Goal: Task Accomplishment & Management: Use online tool/utility

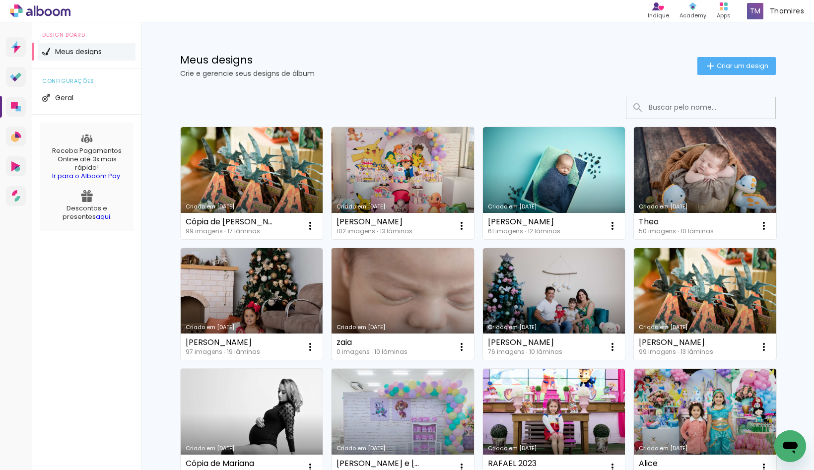
click at [361, 280] on link "Criado em [DATE]" at bounding box center [403, 304] width 142 height 112
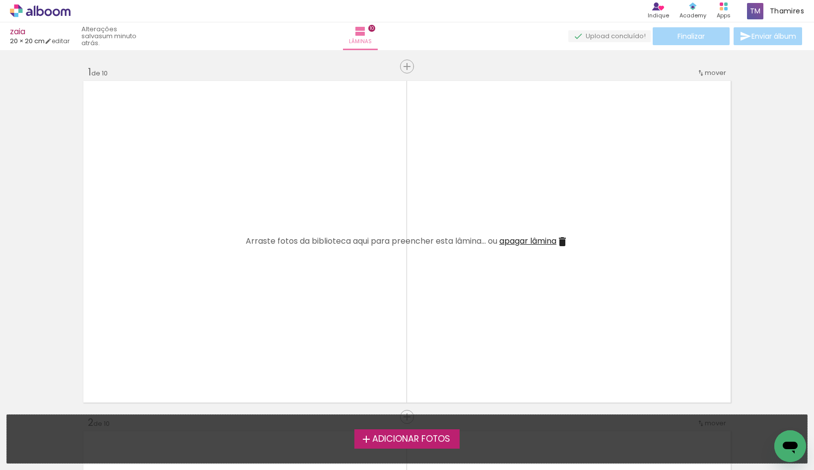
click at [387, 445] on label "Adicionar Fotos" at bounding box center [408, 438] width 106 height 19
click at [0, 0] on input "file" at bounding box center [0, 0] width 0 height 0
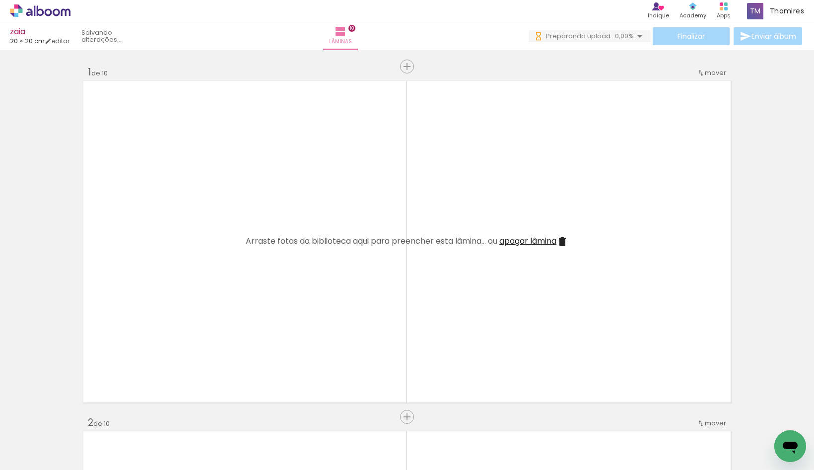
click at [38, 459] on span "Adicionar Fotos" at bounding box center [35, 456] width 30 height 11
click at [0, 0] on input "file" at bounding box center [0, 0] width 0 height 0
click at [317, 434] on quentale-thumb at bounding box center [333, 436] width 56 height 57
drag, startPoint x: 317, startPoint y: 434, endPoint x: 326, endPoint y: 434, distance: 8.5
click at [317, 434] on quentale-thumb at bounding box center [333, 436] width 56 height 57
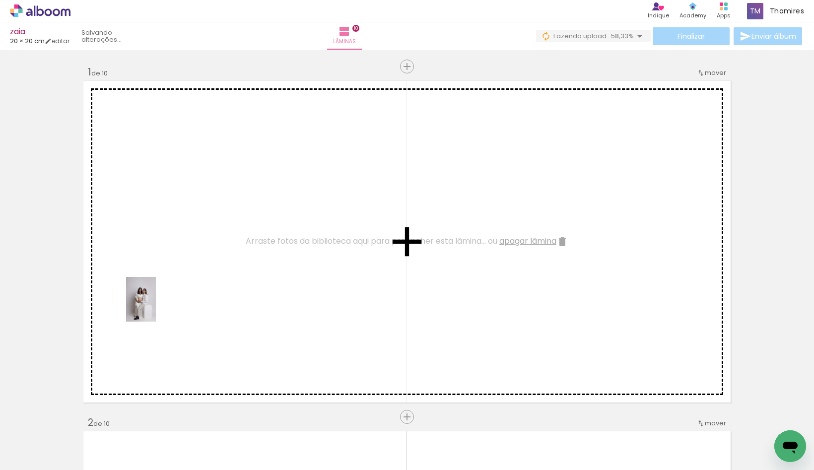
drag, startPoint x: 104, startPoint y: 435, endPoint x: 165, endPoint y: 406, distance: 67.5
click at [155, 307] on quentale-workspace at bounding box center [407, 235] width 814 height 470
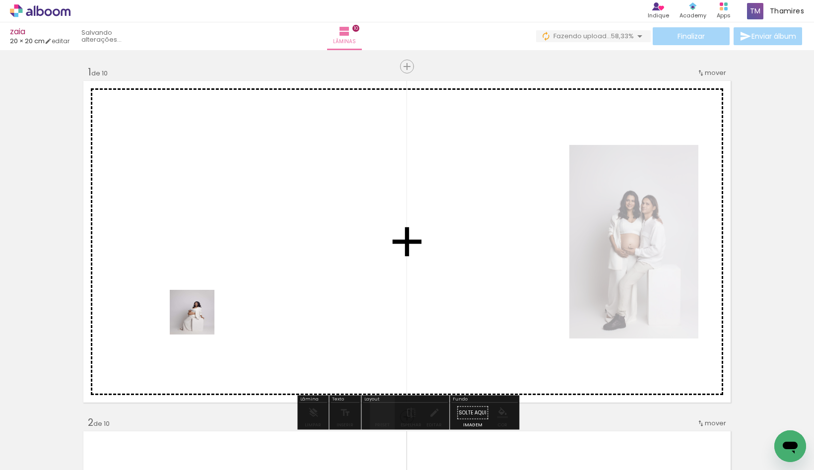
drag, startPoint x: 159, startPoint y: 448, endPoint x: 208, endPoint y: 359, distance: 101.6
click at [200, 320] on quentale-workspace at bounding box center [407, 235] width 814 height 470
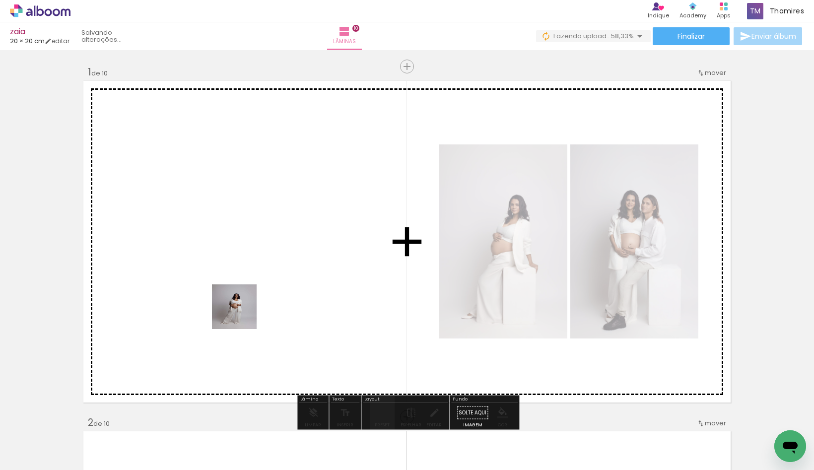
click at [243, 312] on quentale-workspace at bounding box center [407, 235] width 814 height 470
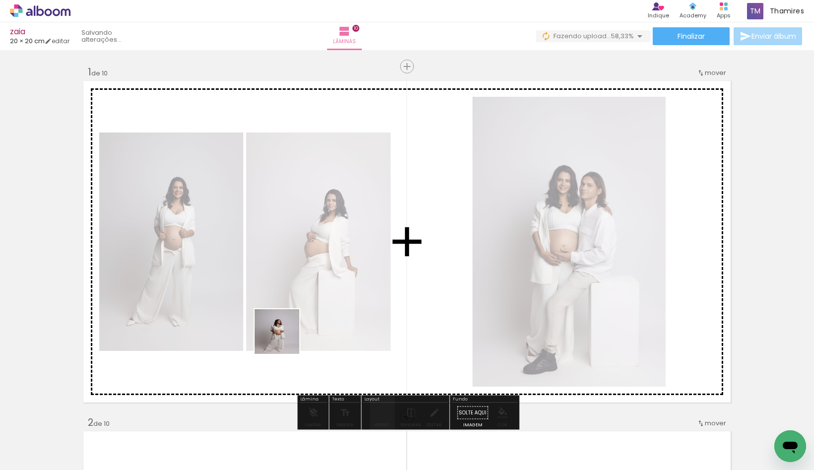
drag, startPoint x: 274, startPoint y: 436, endPoint x: 284, endPoint y: 339, distance: 97.9
click at [284, 339] on quentale-workspace at bounding box center [407, 235] width 814 height 470
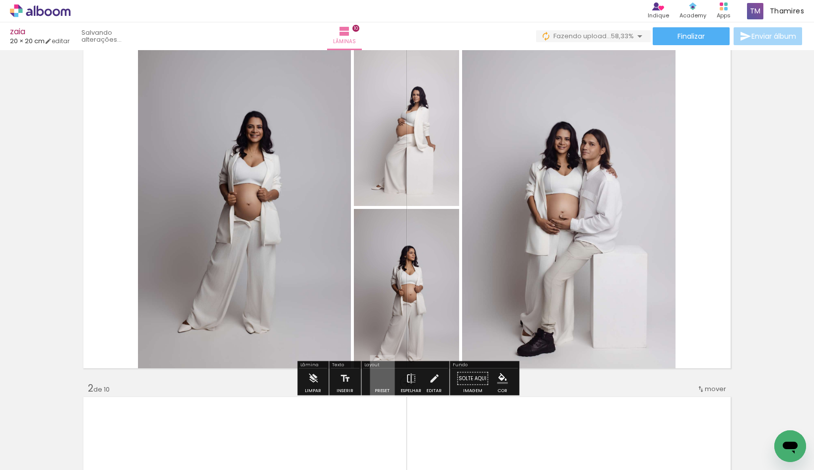
scroll to position [48, 0]
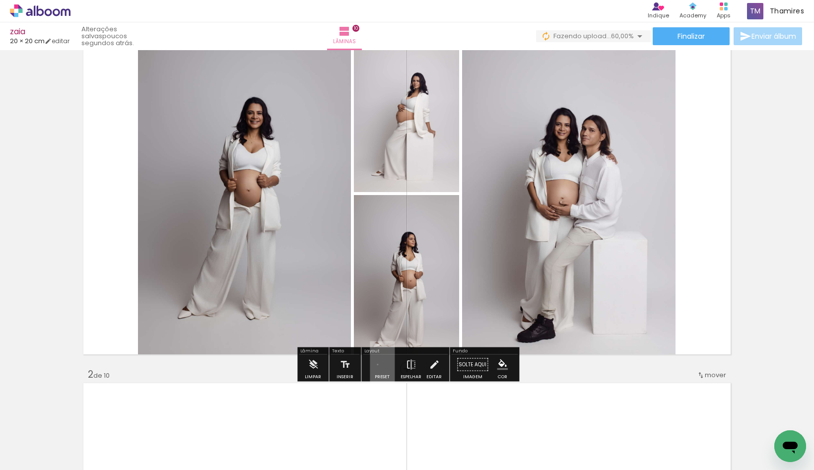
click at [375, 364] on quentale-layouter at bounding box center [382, 364] width 25 height 47
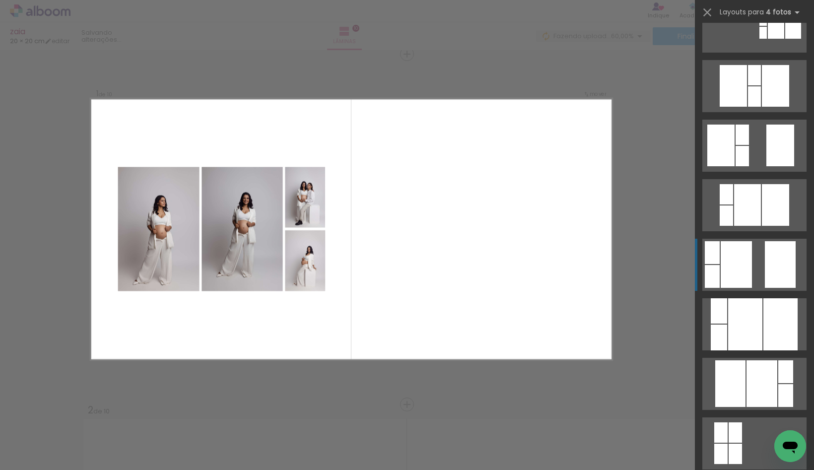
scroll to position [211, 0]
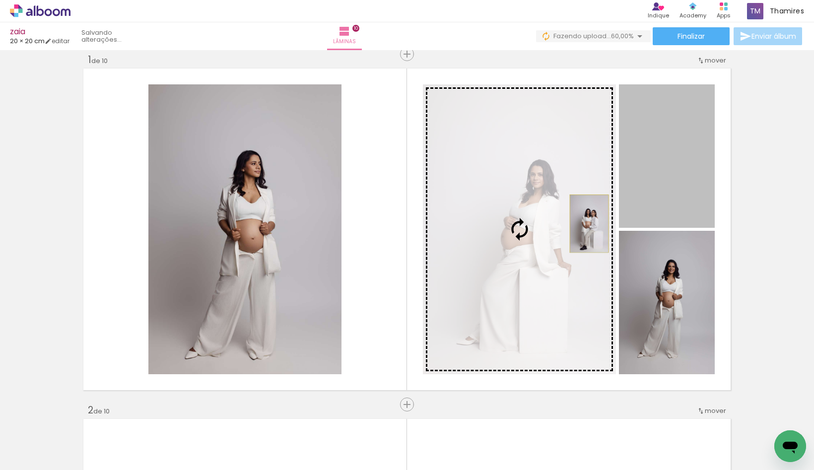
drag, startPoint x: 674, startPoint y: 186, endPoint x: 589, endPoint y: 223, distance: 92.5
click at [0, 0] on slot at bounding box center [0, 0] width 0 height 0
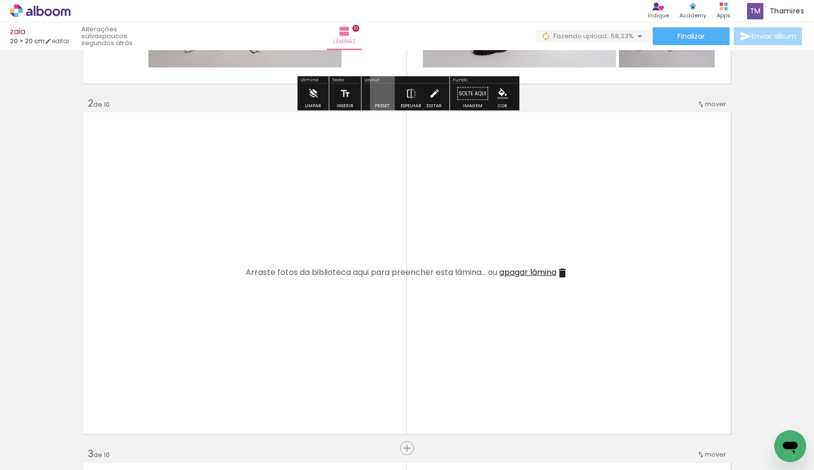
scroll to position [388, 0]
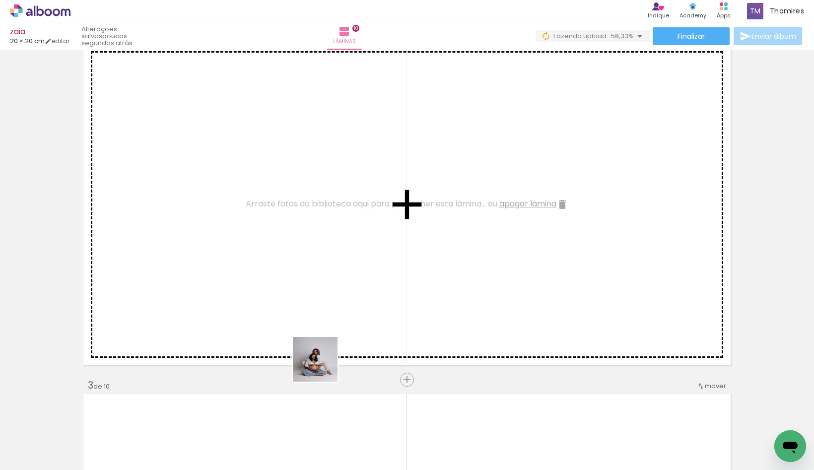
drag, startPoint x: 323, startPoint y: 367, endPoint x: 351, endPoint y: 401, distance: 44.4
click at [321, 332] on quentale-workspace at bounding box center [407, 235] width 814 height 470
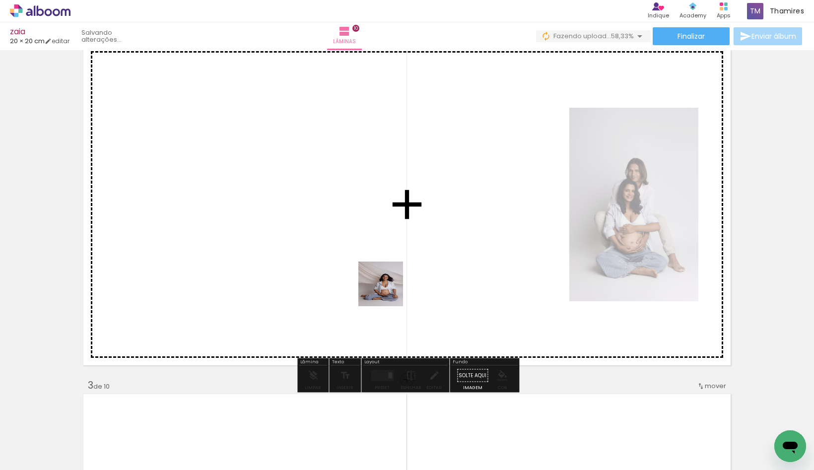
drag, startPoint x: 371, startPoint y: 437, endPoint x: 422, endPoint y: 389, distance: 70.2
click at [389, 292] on quentale-workspace at bounding box center [407, 235] width 814 height 470
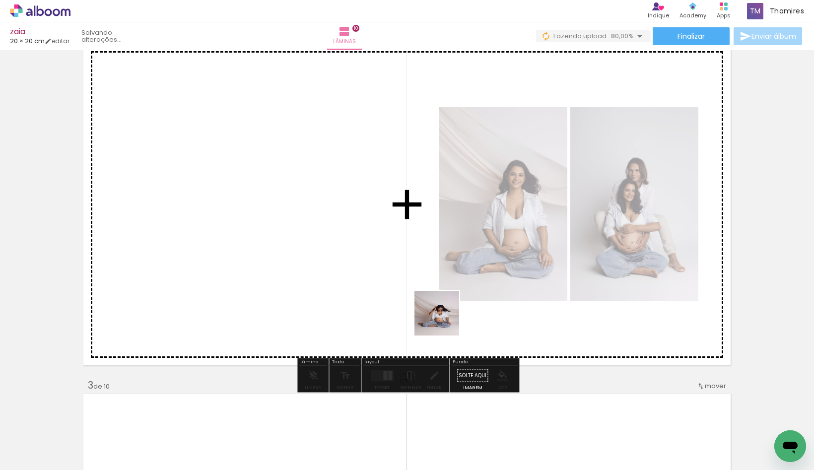
drag, startPoint x: 449, startPoint y: 452, endPoint x: 483, endPoint y: 401, distance: 62.0
click at [444, 321] on quentale-workspace at bounding box center [407, 235] width 814 height 470
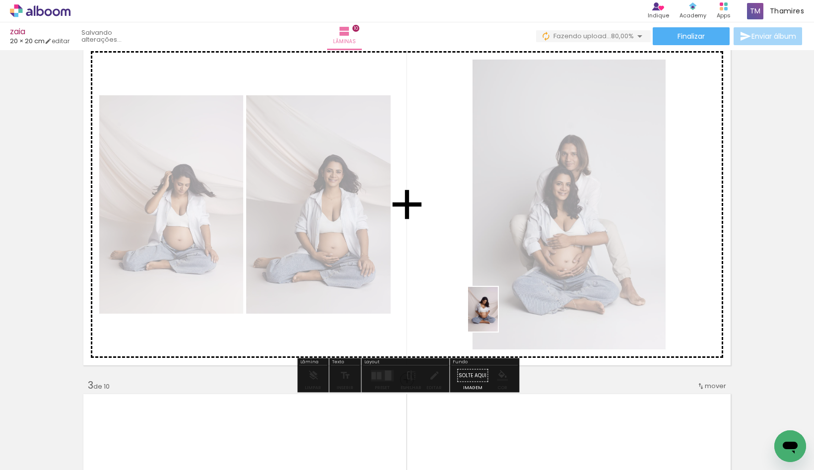
drag, startPoint x: 501, startPoint y: 444, endPoint x: 498, endPoint y: 317, distance: 127.1
click at [498, 317] on quentale-workspace at bounding box center [407, 235] width 814 height 470
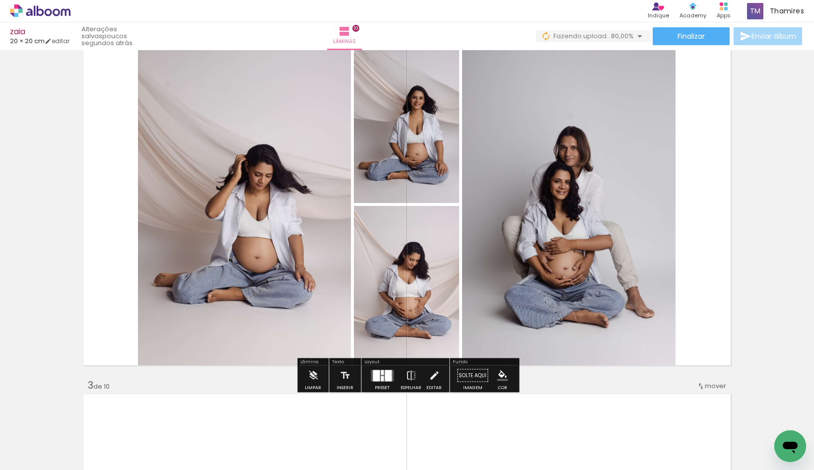
click at [380, 382] on div at bounding box center [382, 376] width 27 height 20
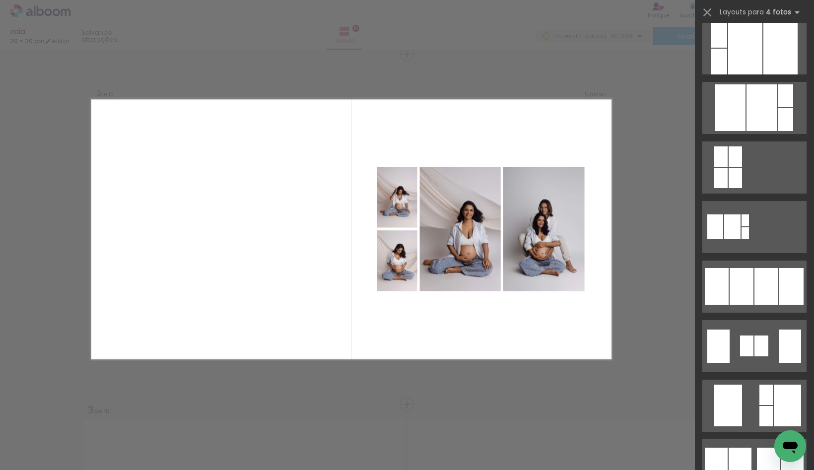
scroll to position [491, 0]
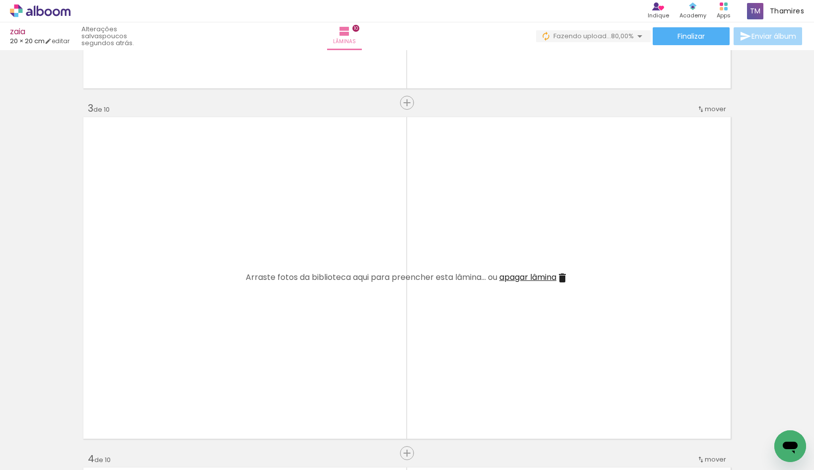
scroll to position [717, 0]
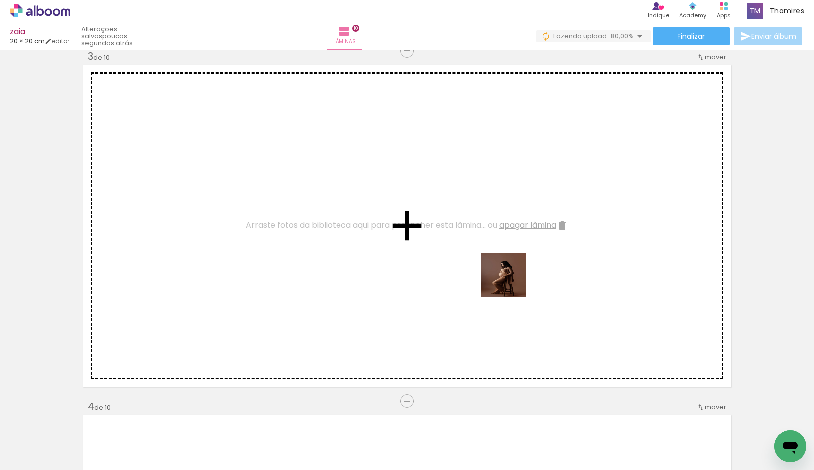
drag, startPoint x: 537, startPoint y: 412, endPoint x: 602, endPoint y: 411, distance: 65.0
click at [511, 282] on quentale-workspace at bounding box center [407, 235] width 814 height 470
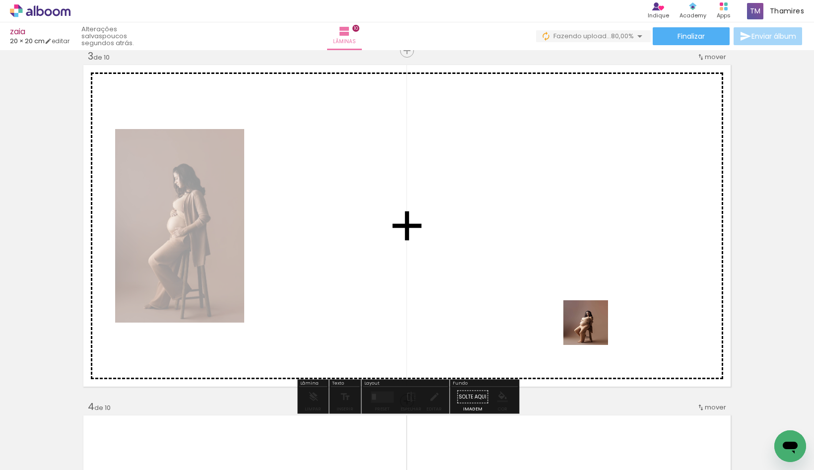
drag, startPoint x: 594, startPoint y: 336, endPoint x: 660, endPoint y: 425, distance: 110.8
click at [593, 330] on quentale-workspace at bounding box center [407, 235] width 814 height 470
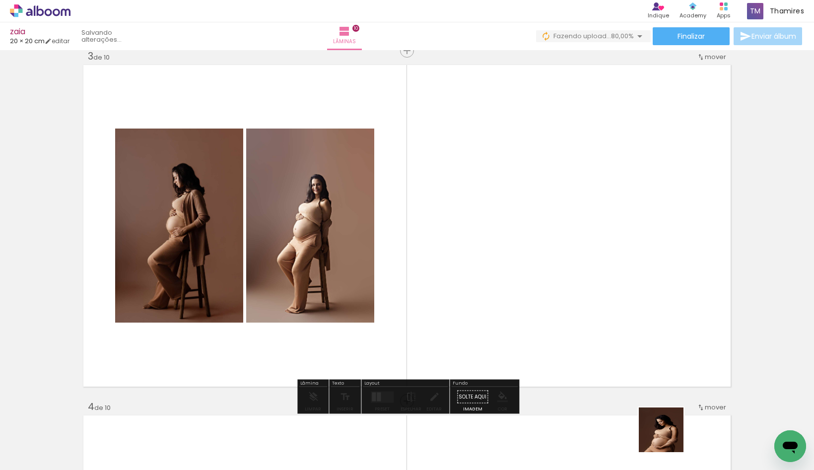
drag, startPoint x: 672, startPoint y: 446, endPoint x: 680, endPoint y: 392, distance: 54.2
click at [634, 322] on quentale-workspace at bounding box center [407, 235] width 814 height 470
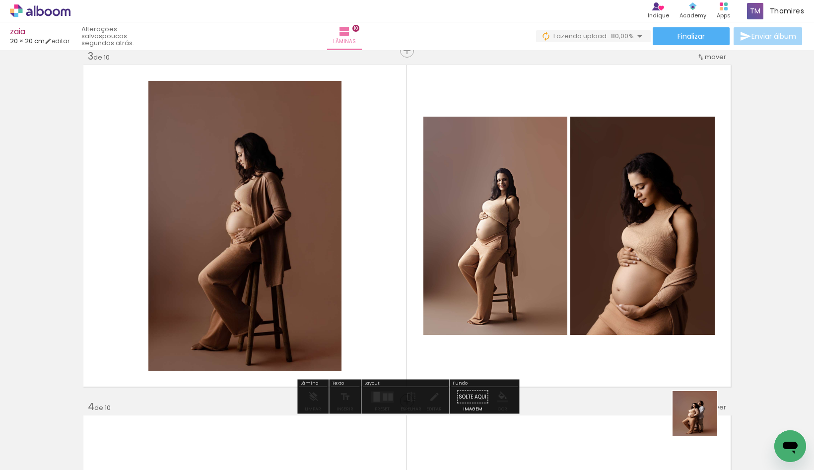
drag, startPoint x: 724, startPoint y: 447, endPoint x: 652, endPoint y: 339, distance: 129.6
click at [652, 336] on quentale-workspace at bounding box center [407, 235] width 814 height 470
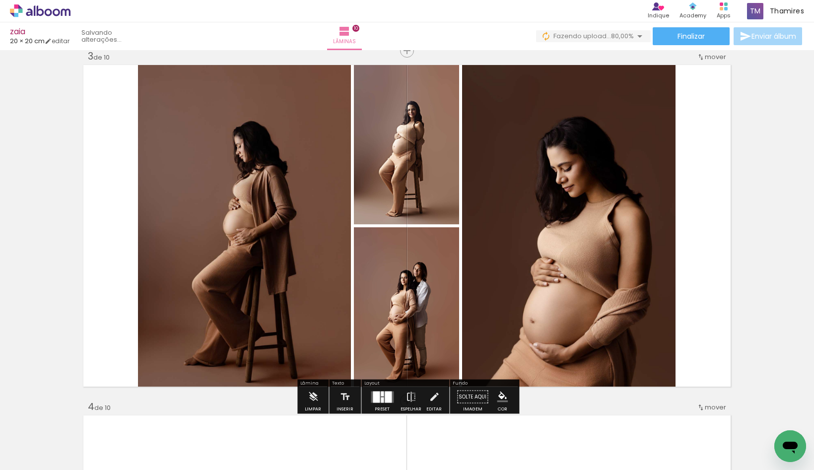
scroll to position [0, 376]
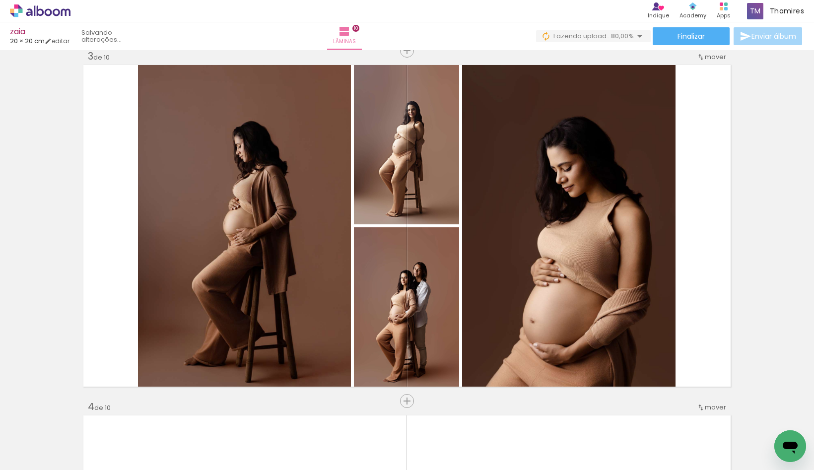
drag, startPoint x: 456, startPoint y: 431, endPoint x: 512, endPoint y: 439, distance: 56.7
click at [463, 319] on quentale-workspace at bounding box center [407, 235] width 814 height 470
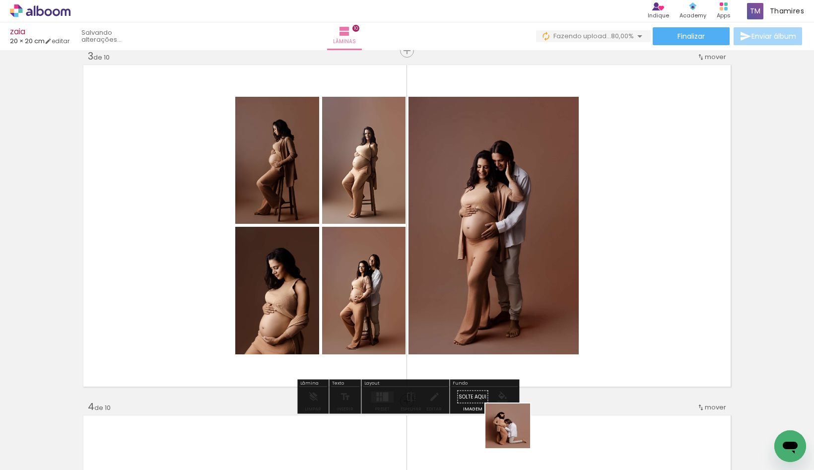
drag, startPoint x: 516, startPoint y: 442, endPoint x: 525, endPoint y: 332, distance: 111.1
click at [525, 332] on quentale-workspace at bounding box center [407, 235] width 814 height 470
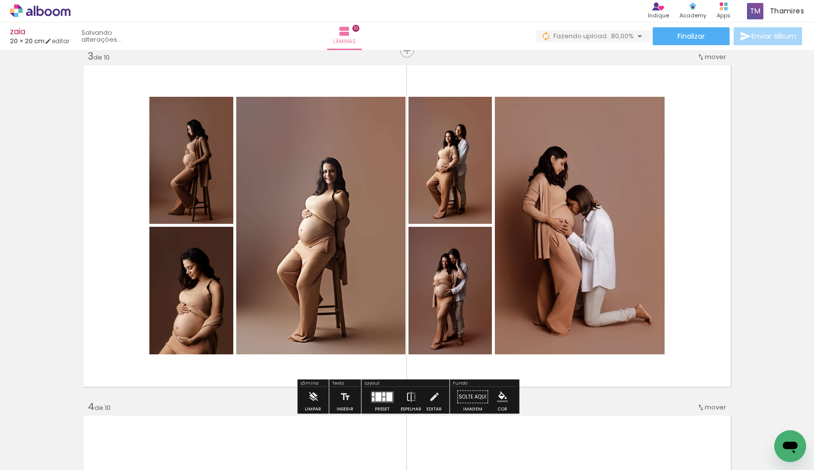
click at [375, 393] on div at bounding box center [378, 396] width 6 height 9
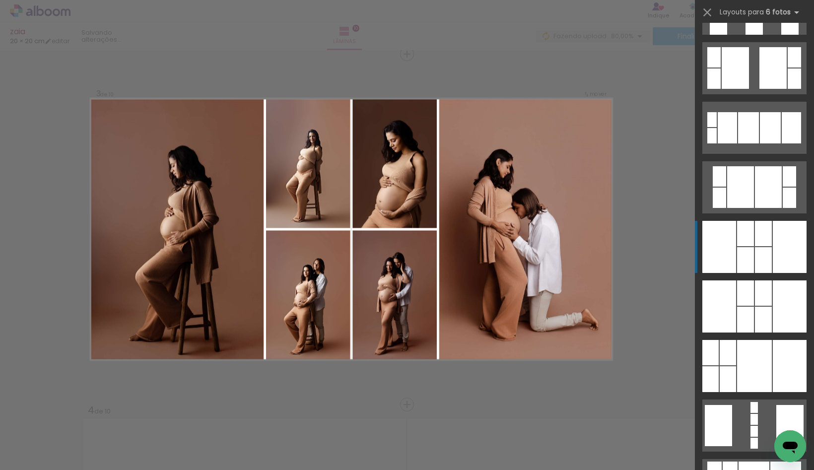
scroll to position [882, 0]
click at [754, 306] on div at bounding box center [745, 319] width 17 height 26
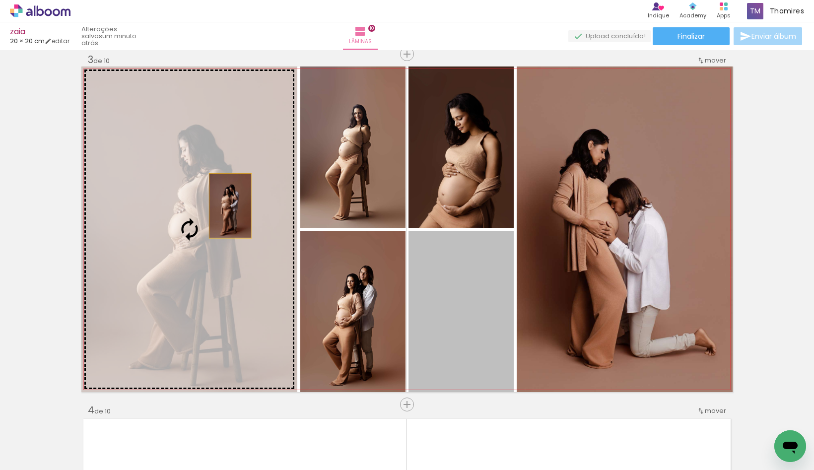
drag, startPoint x: 465, startPoint y: 276, endPoint x: 230, endPoint y: 206, distance: 245.1
click at [0, 0] on slot at bounding box center [0, 0] width 0 height 0
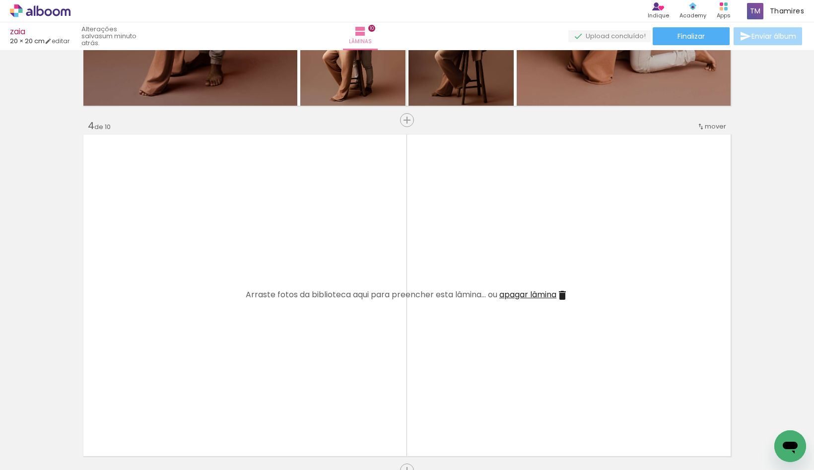
scroll to position [0, 678]
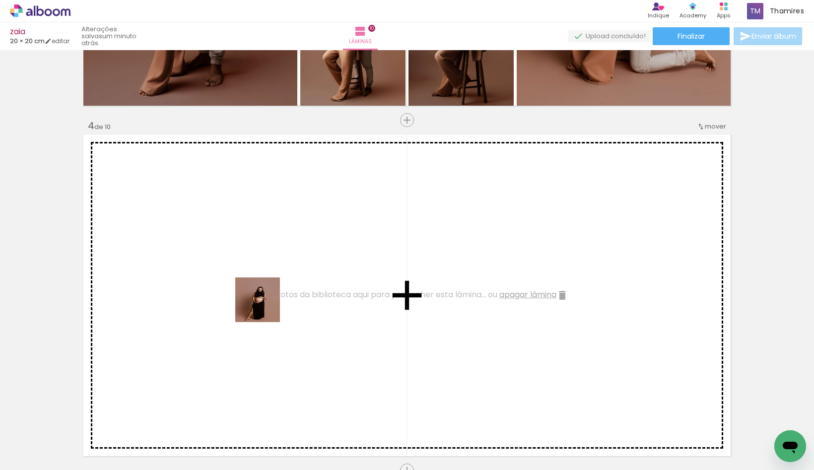
drag, startPoint x: 264, startPoint y: 427, endPoint x: 299, endPoint y: 382, distance: 57.2
click at [265, 306] on quentale-workspace at bounding box center [407, 235] width 814 height 470
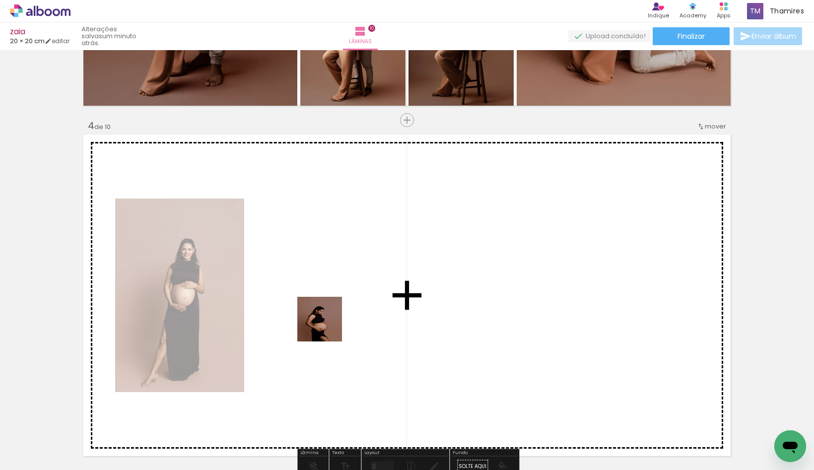
click at [329, 328] on quentale-workspace at bounding box center [407, 235] width 814 height 470
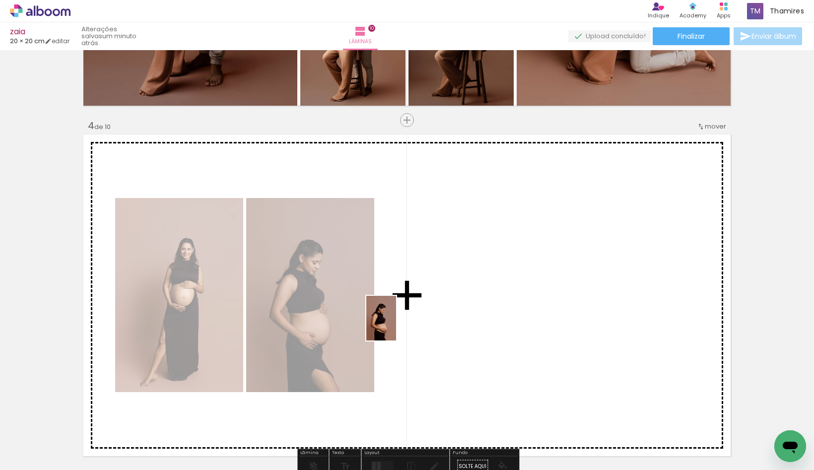
drag, startPoint x: 363, startPoint y: 441, endPoint x: 396, endPoint y: 326, distance: 120.4
click at [396, 326] on quentale-workspace at bounding box center [407, 235] width 814 height 470
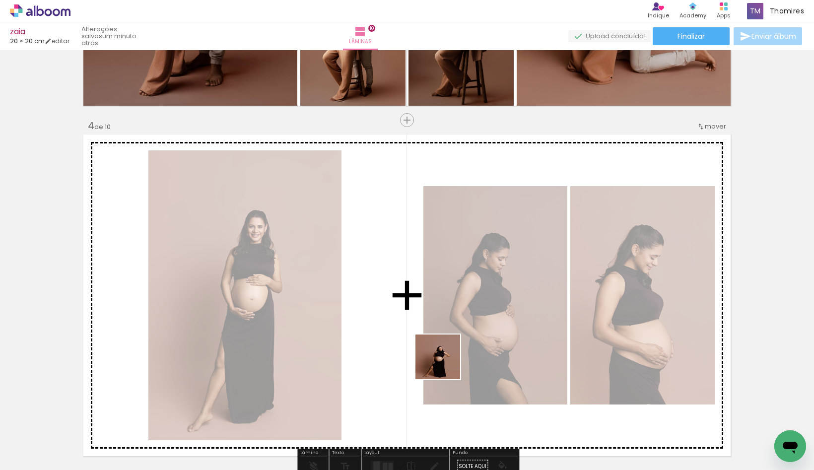
drag, startPoint x: 444, startPoint y: 401, endPoint x: 478, endPoint y: 425, distance: 40.9
click at [447, 348] on quentale-workspace at bounding box center [407, 235] width 814 height 470
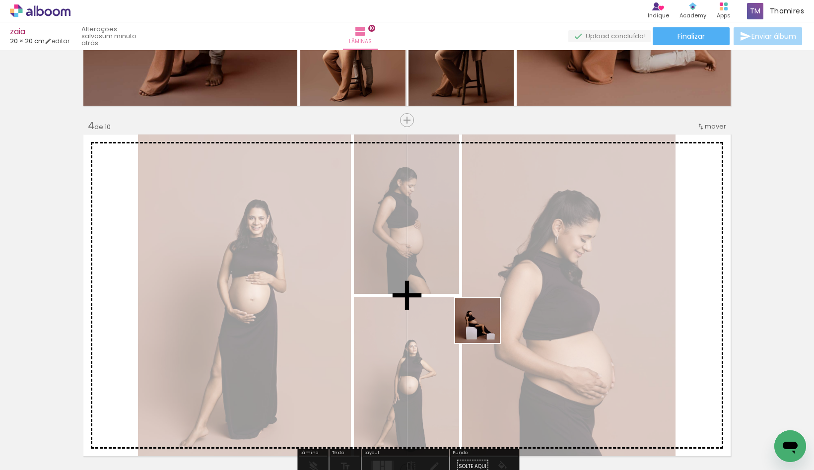
drag, startPoint x: 480, startPoint y: 436, endPoint x: 494, endPoint y: 349, distance: 88.6
click at [485, 328] on quentale-workspace at bounding box center [407, 235] width 814 height 470
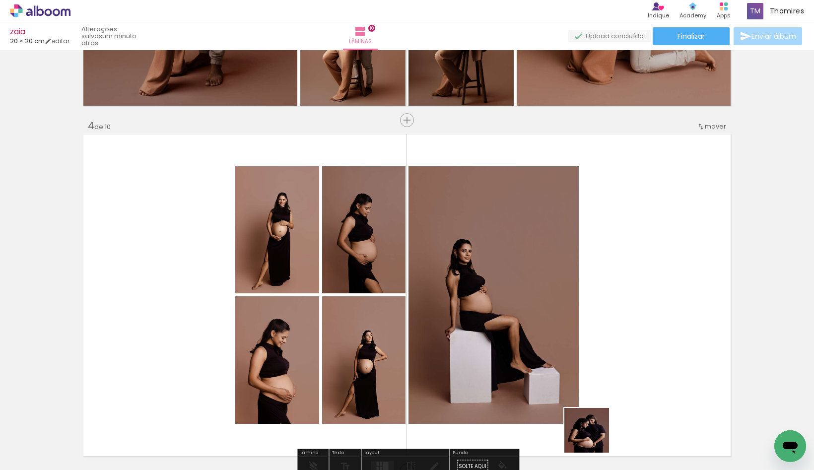
drag, startPoint x: 594, startPoint y: 438, endPoint x: 595, endPoint y: 344, distance: 94.3
click at [595, 344] on quentale-workspace at bounding box center [407, 235] width 814 height 470
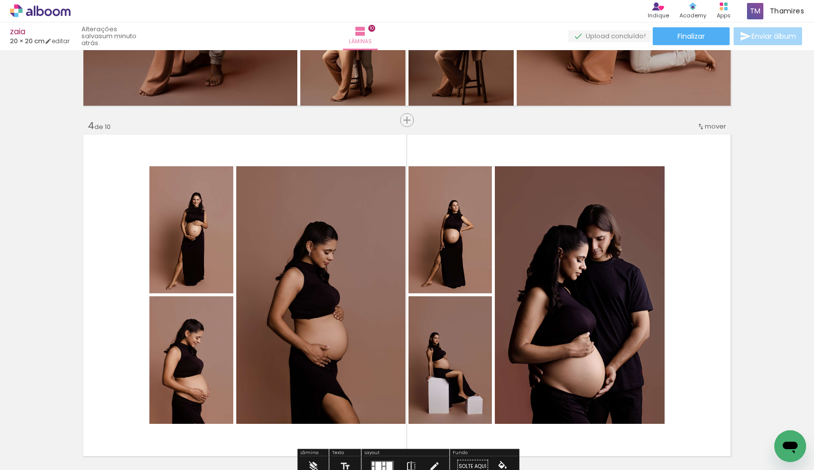
drag, startPoint x: 695, startPoint y: 439, endPoint x: 645, endPoint y: 359, distance: 94.4
click at [645, 359] on quentale-workspace at bounding box center [407, 235] width 814 height 470
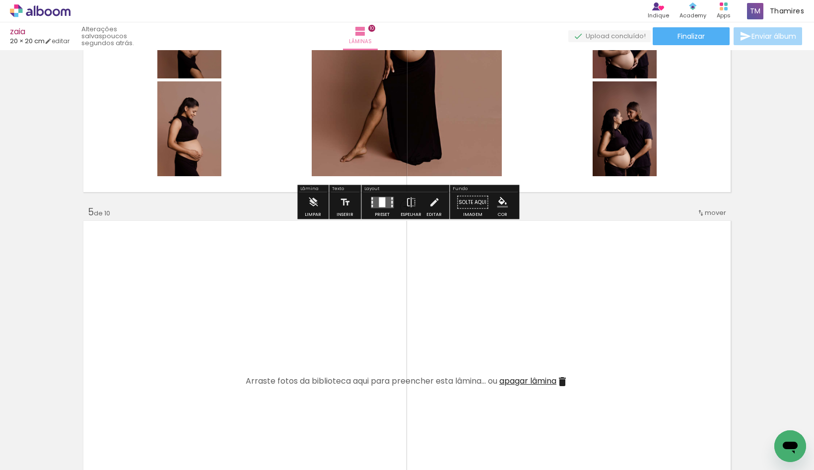
scroll to position [1304, 0]
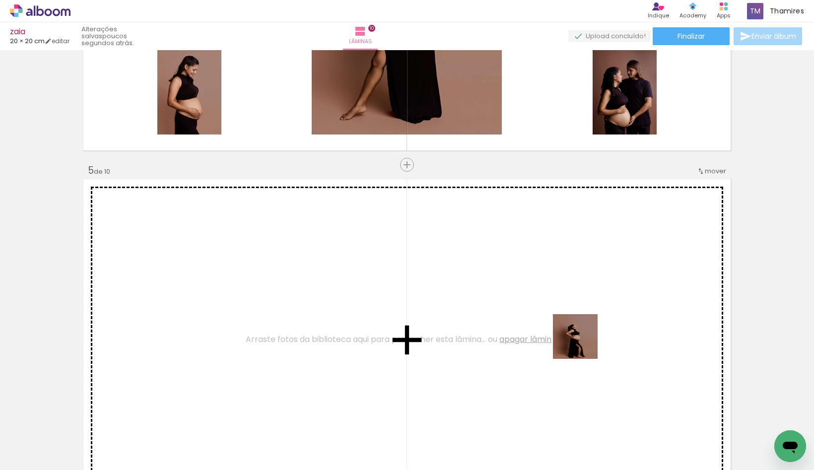
drag, startPoint x: 635, startPoint y: 441, endPoint x: 575, endPoint y: 421, distance: 63.4
click at [578, 344] on quentale-workspace at bounding box center [407, 235] width 814 height 470
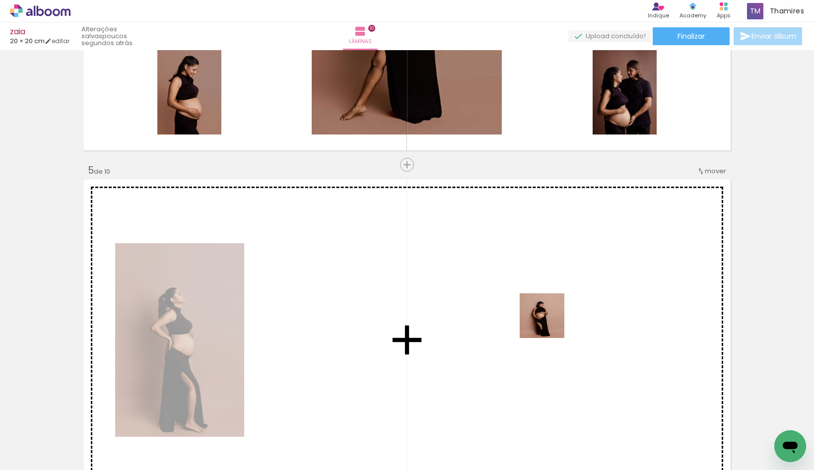
drag, startPoint x: 570, startPoint y: 408, endPoint x: 519, endPoint y: 403, distance: 51.3
click at [550, 324] on quentale-workspace at bounding box center [407, 235] width 814 height 470
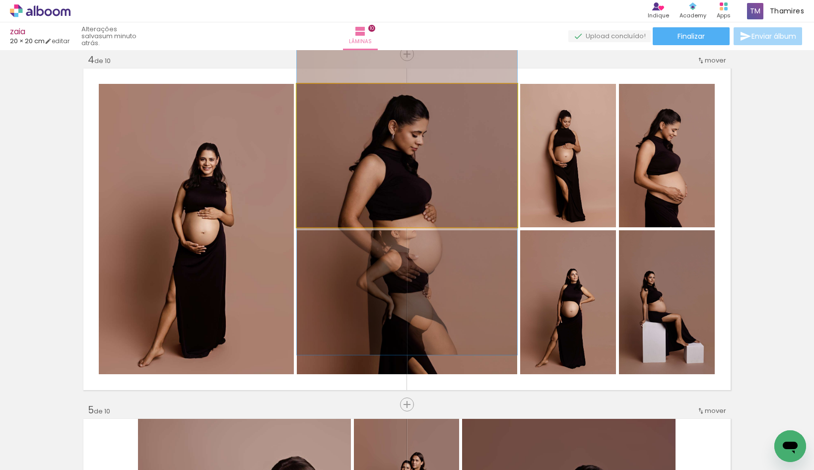
drag, startPoint x: 440, startPoint y: 150, endPoint x: 439, endPoint y: 184, distance: 34.3
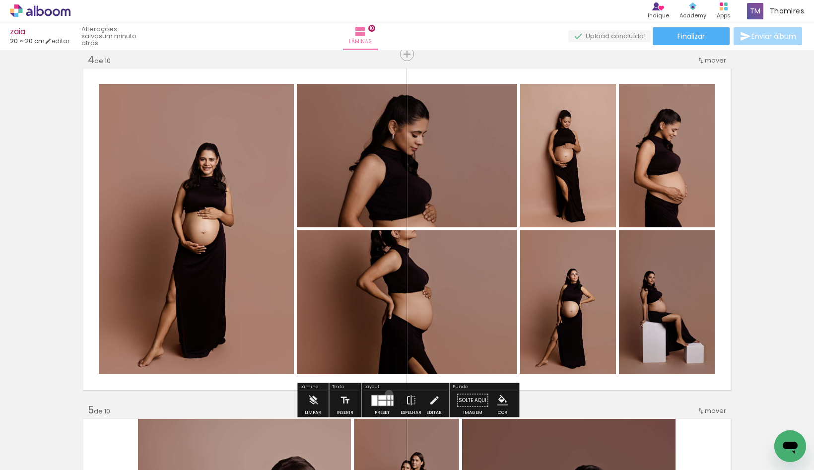
click at [387, 394] on div at bounding box center [382, 401] width 27 height 20
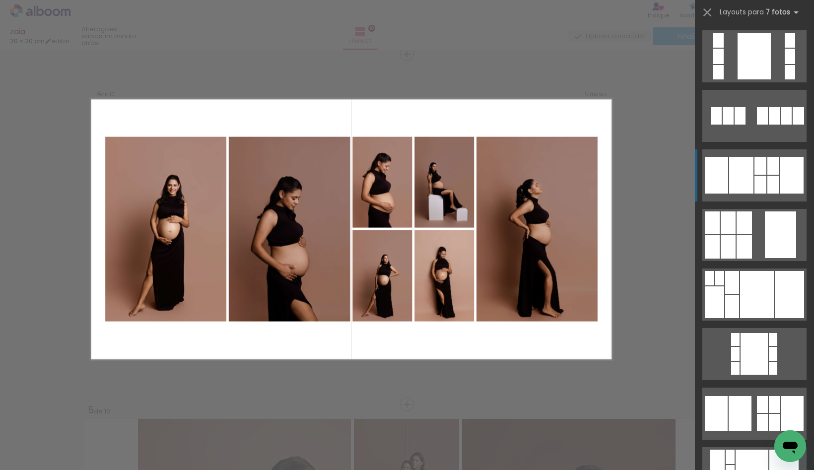
click at [722, 125] on div at bounding box center [716, 115] width 11 height 17
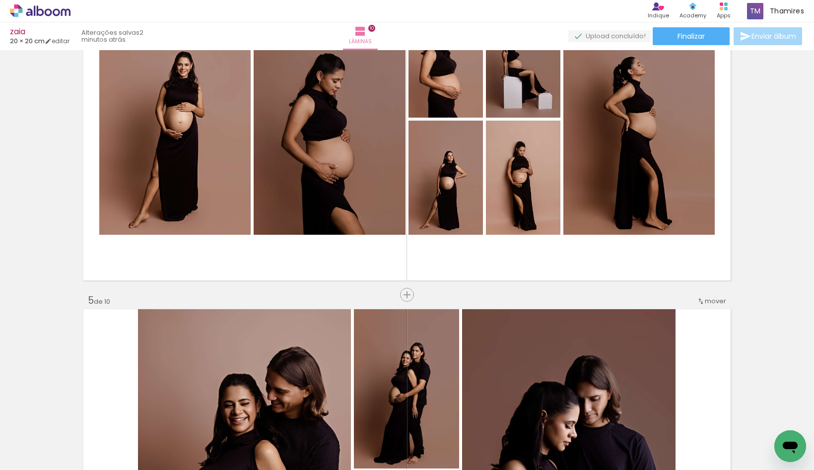
scroll to position [1105, 0]
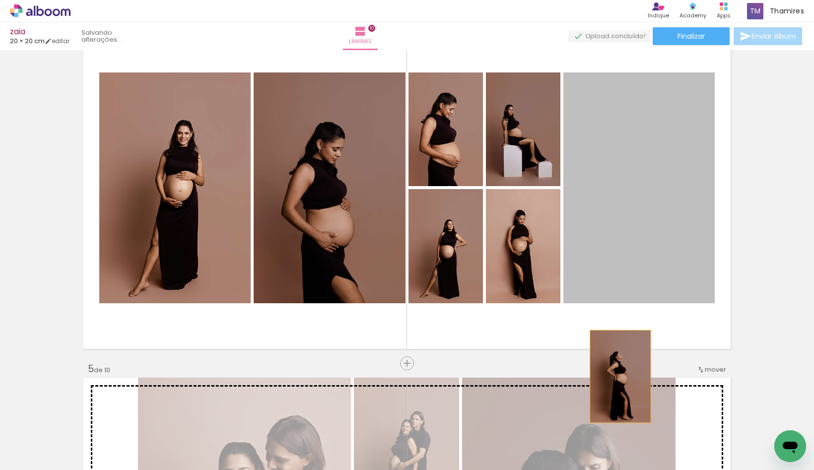
drag, startPoint x: 662, startPoint y: 180, endPoint x: 621, endPoint y: 376, distance: 200.9
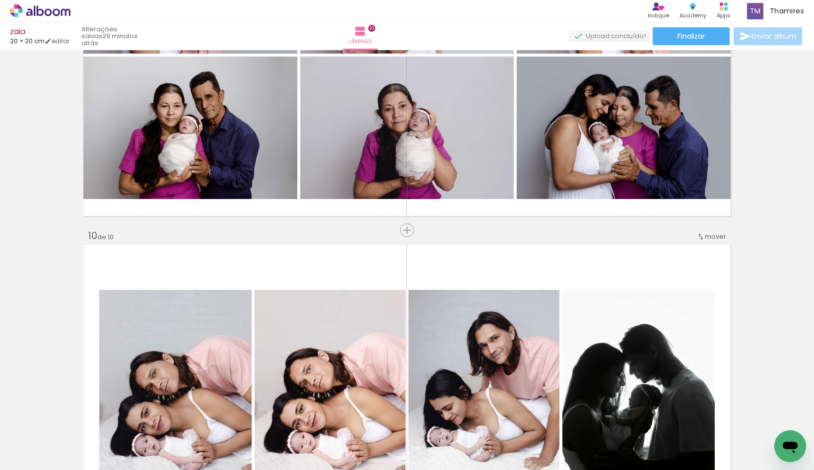
scroll to position [0, 2607]
